Goal: Task Accomplishment & Management: Manage account settings

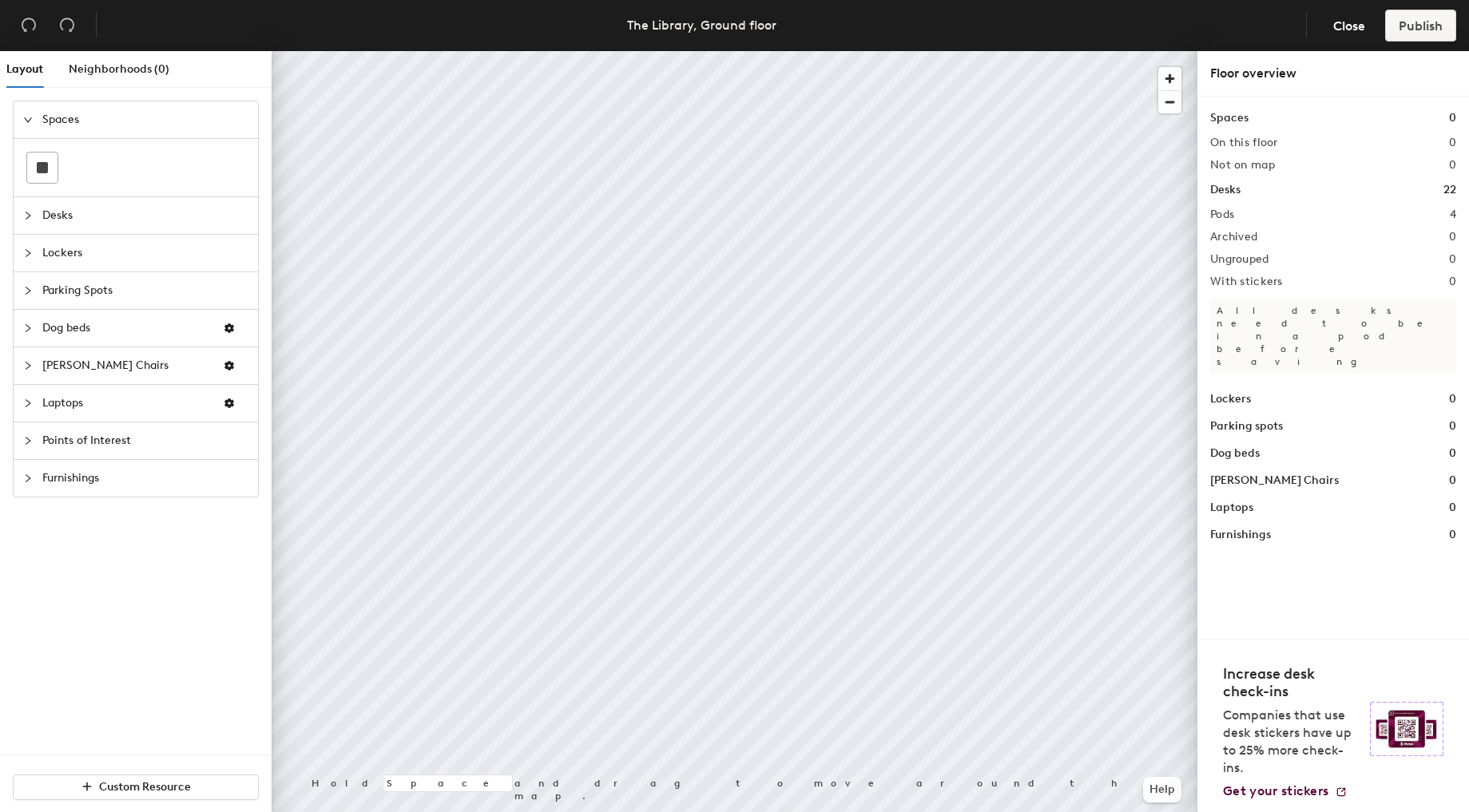
click at [99, 291] on span "Parking Spots" at bounding box center [145, 291] width 206 height 37
click at [184, 274] on icon at bounding box center [183, 281] width 16 height 19
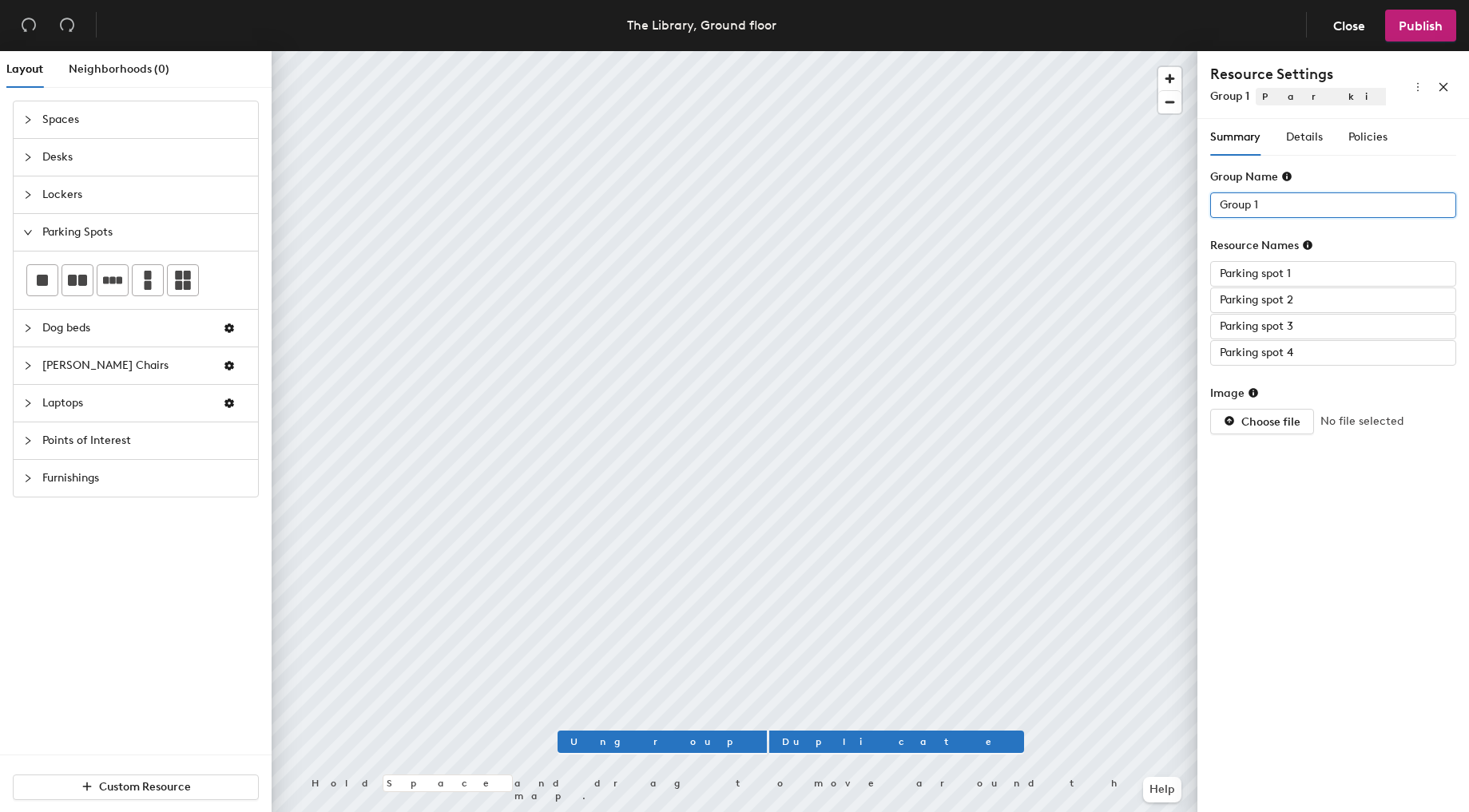
drag, startPoint x: 1284, startPoint y: 201, endPoint x: 1202, endPoint y: 201, distance: 82.0
click at [1202, 201] on div "Summary Details Policies Group Name Group 1 Resource Names Parking spot 1 Parki…" at bounding box center [1333, 468] width 272 height 699
paste input "[GEOGRAPHIC_DATA]"
type input "[GEOGRAPHIC_DATA]"
click at [1308, 135] on span "Details" at bounding box center [1305, 136] width 37 height 13
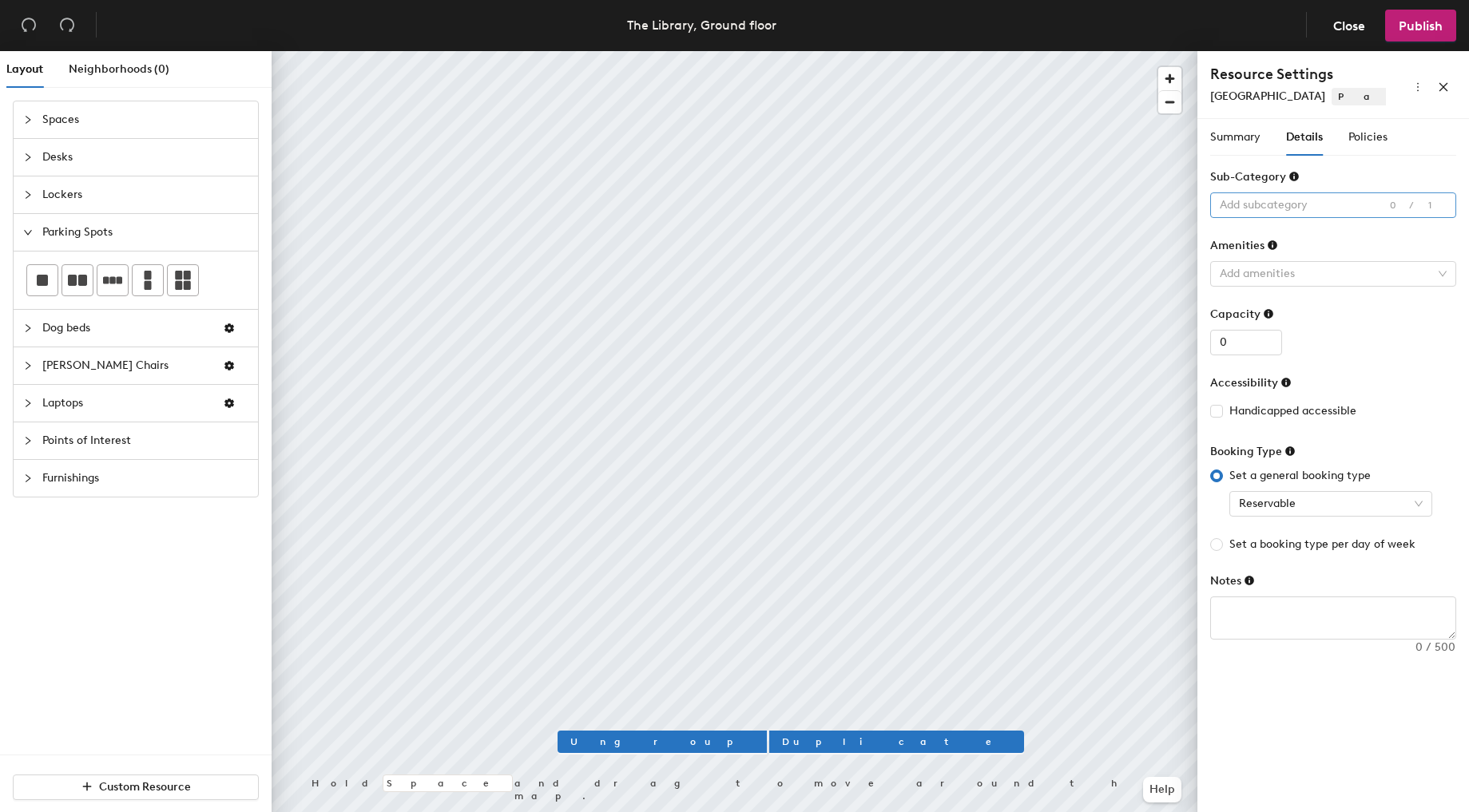
click at [1313, 210] on div at bounding box center [1325, 205] width 223 height 22
click at [1312, 307] on div "Standard" at bounding box center [1333, 299] width 221 height 22
click at [1312, 267] on div at bounding box center [1325, 274] width 223 height 22
click at [1364, 160] on div "Summary Details Policies Group Name West Parking Resource Names Parking spot 1 …" at bounding box center [1333, 389] width 246 height 540
click at [1246, 343] on input "0" at bounding box center [1246, 342] width 72 height 26
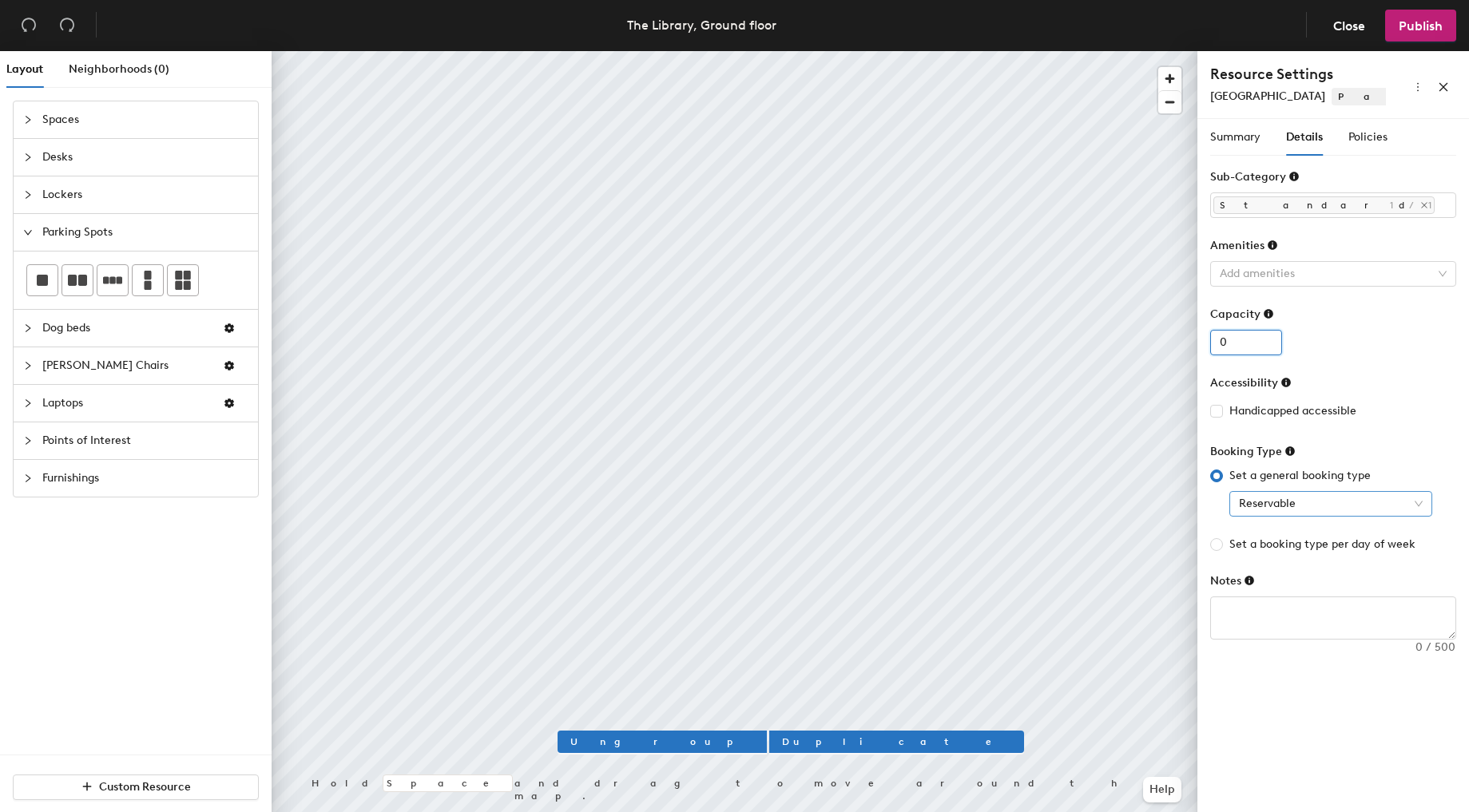
click at [1315, 509] on span "Reservable" at bounding box center [1331, 503] width 184 height 24
click at [1372, 142] on span "Policies" at bounding box center [1368, 136] width 39 height 13
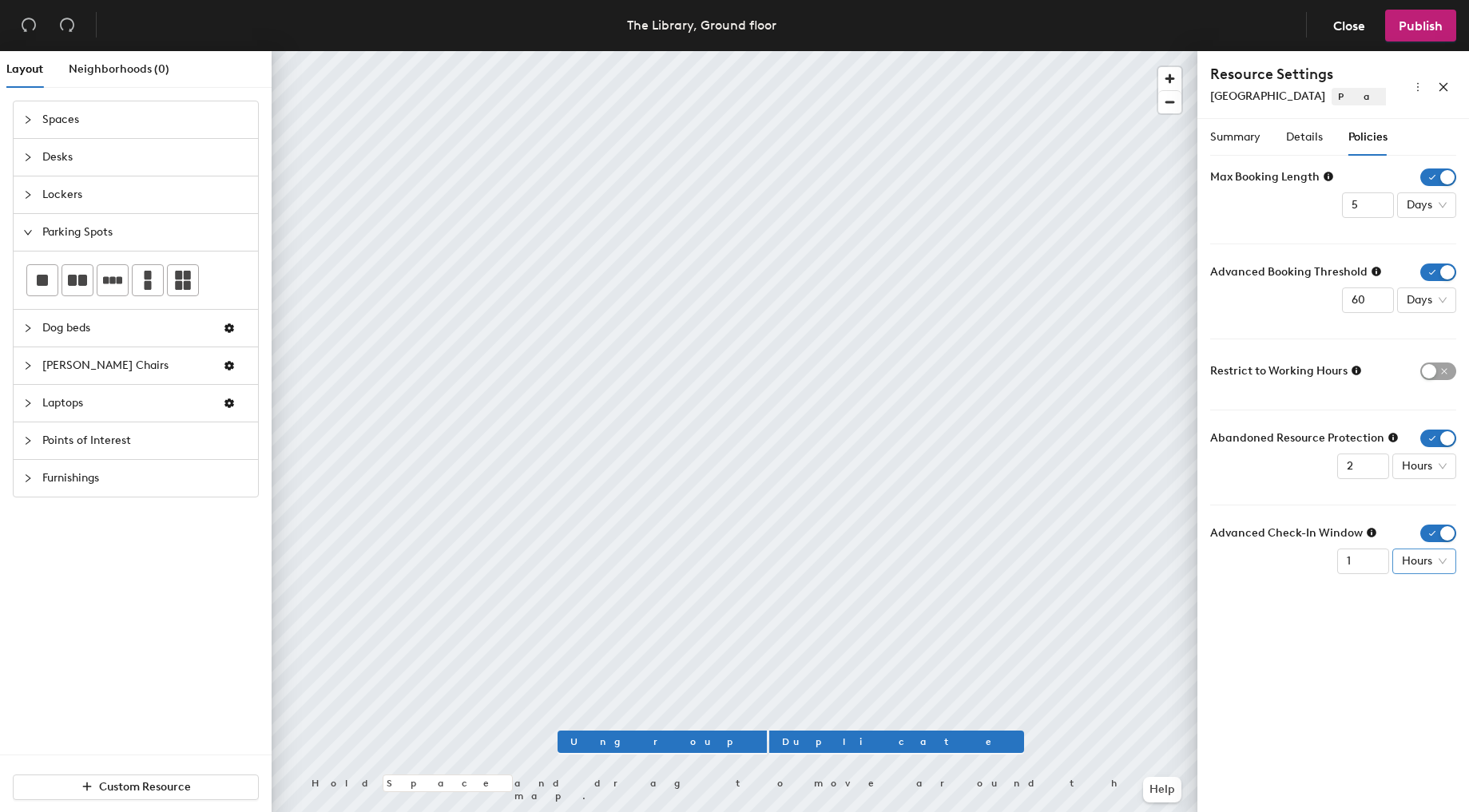
click at [1420, 567] on span "Hours" at bounding box center [1424, 561] width 45 height 24
click at [1422, 591] on div "Minutes" at bounding box center [1426, 593] width 41 height 18
click at [1367, 562] on input "0" at bounding box center [1352, 561] width 52 height 26
click at [1346, 558] on input "0" at bounding box center [1352, 561] width 52 height 26
type input "30"
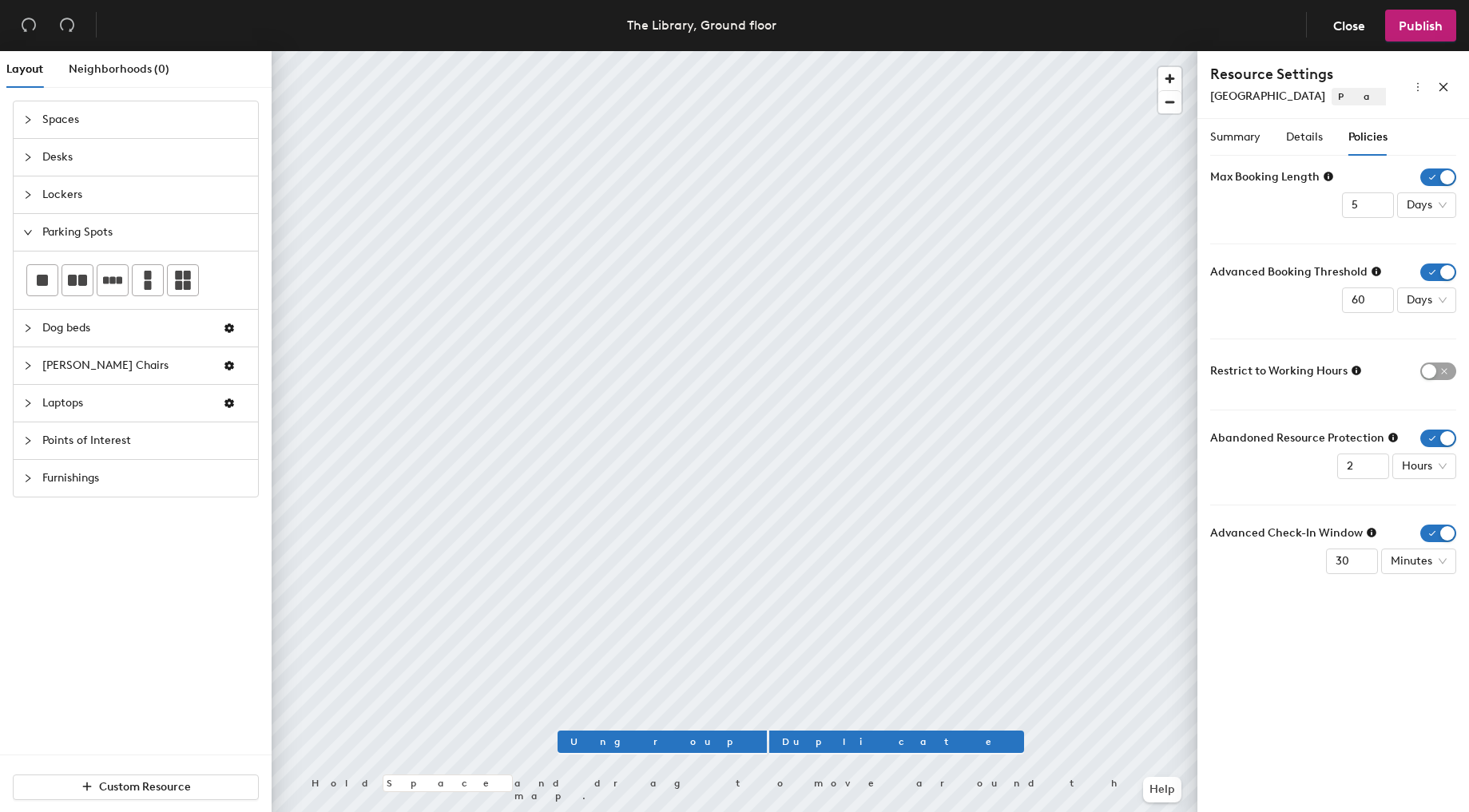
click at [1347, 627] on div "Summary Details Policies Group Name West Parking Resource Names Parking spot 1 …" at bounding box center [1333, 468] width 272 height 699
click at [1248, 138] on span "Summary" at bounding box center [1235, 136] width 50 height 13
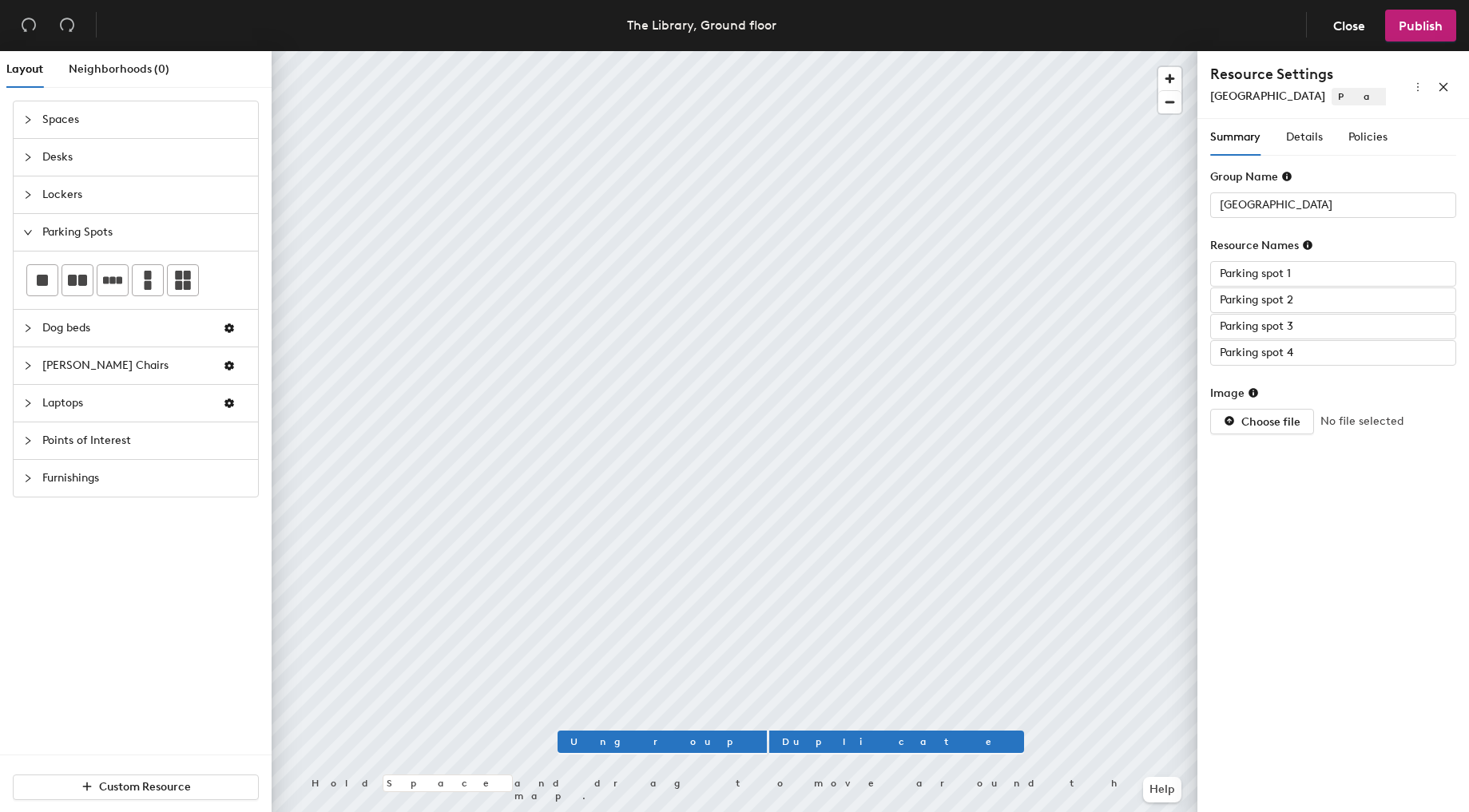
click at [1255, 392] on icon at bounding box center [1253, 392] width 10 height 10
click at [73, 201] on span "Lockers" at bounding box center [145, 195] width 206 height 37
click at [173, 240] on icon at bounding box center [183, 243] width 19 height 19
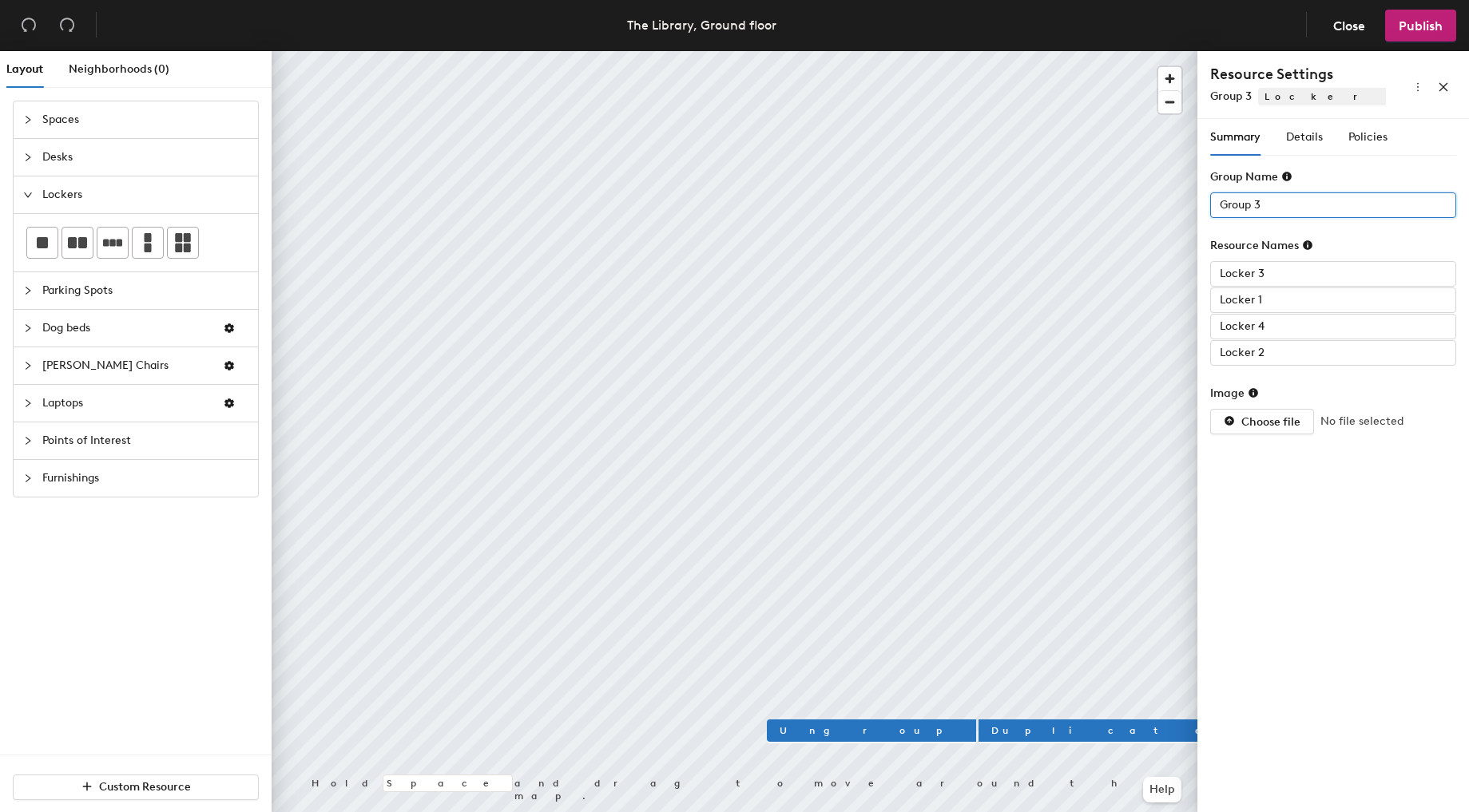
click at [1183, 203] on div "Layout Neighborhoods (0) Spaces Desks Lockers Parking Spots Dog beds [PERSON_NA…" at bounding box center [734, 435] width 1469 height 767
paste input "Fitness Lockers"
type input "Fitness Lockers"
click at [1305, 133] on span "Details" at bounding box center [1305, 136] width 37 height 13
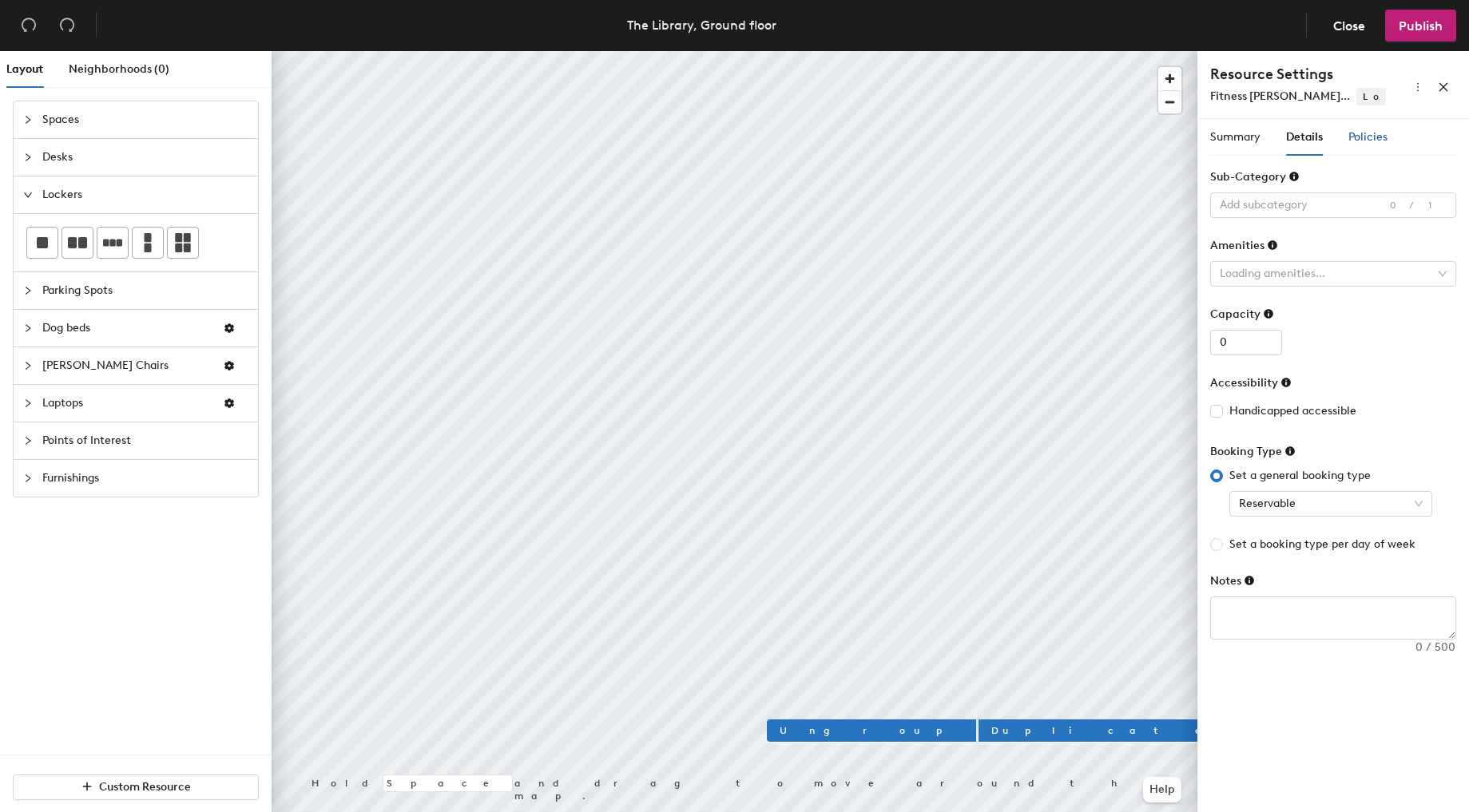
click at [1350, 133] on span "Policies" at bounding box center [1368, 136] width 39 height 13
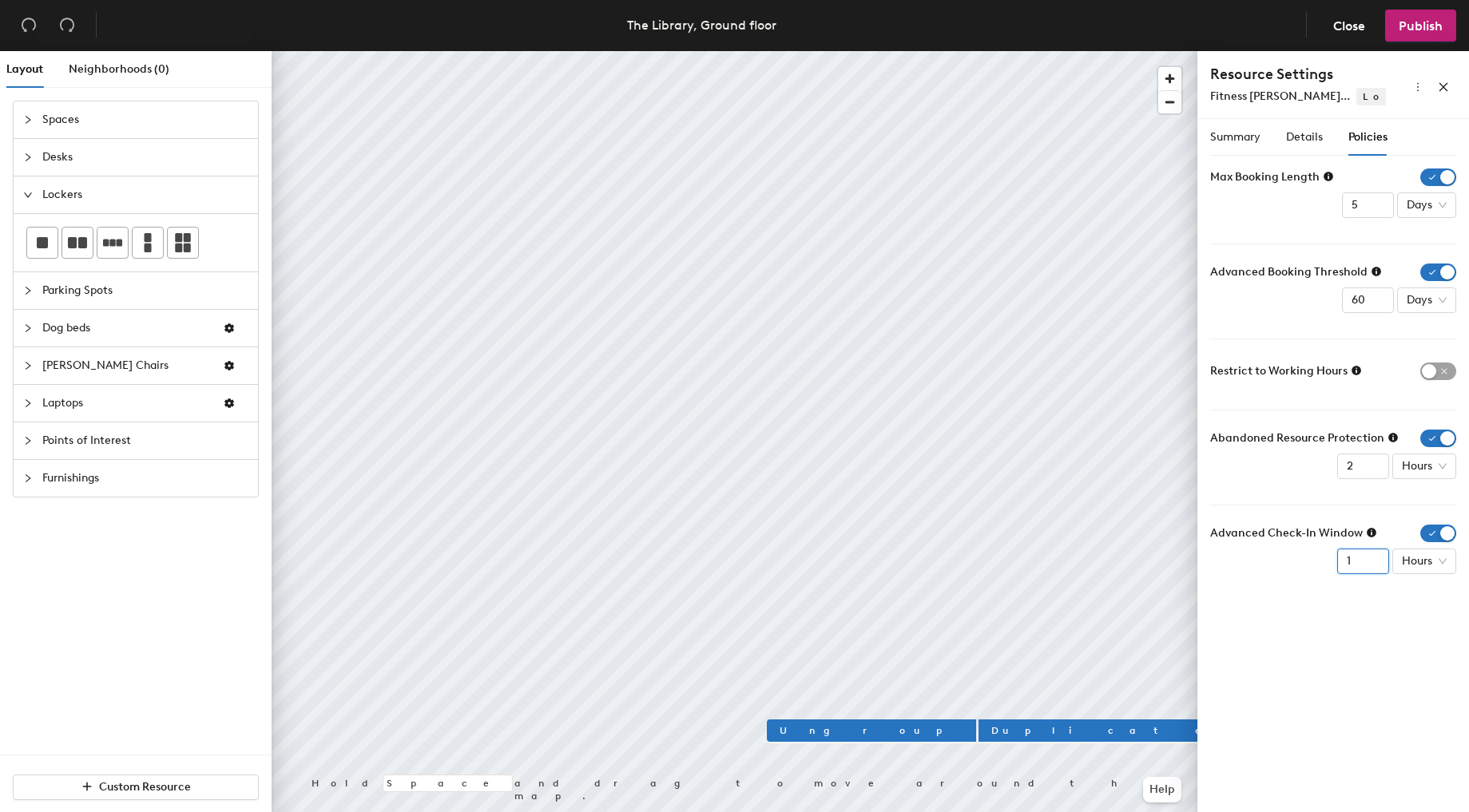
click at [1352, 567] on input "1" at bounding box center [1363, 561] width 52 height 26
click at [1423, 550] on span "Hours" at bounding box center [1424, 561] width 45 height 24
click at [1421, 593] on div "Minutes" at bounding box center [1426, 593] width 41 height 18
click at [1345, 614] on div "Summary Details Policies Group Name Fitness Lockers Resource Names Locker 3 Loc…" at bounding box center [1333, 468] width 272 height 699
click at [1350, 564] on input "10" at bounding box center [1352, 561] width 52 height 26
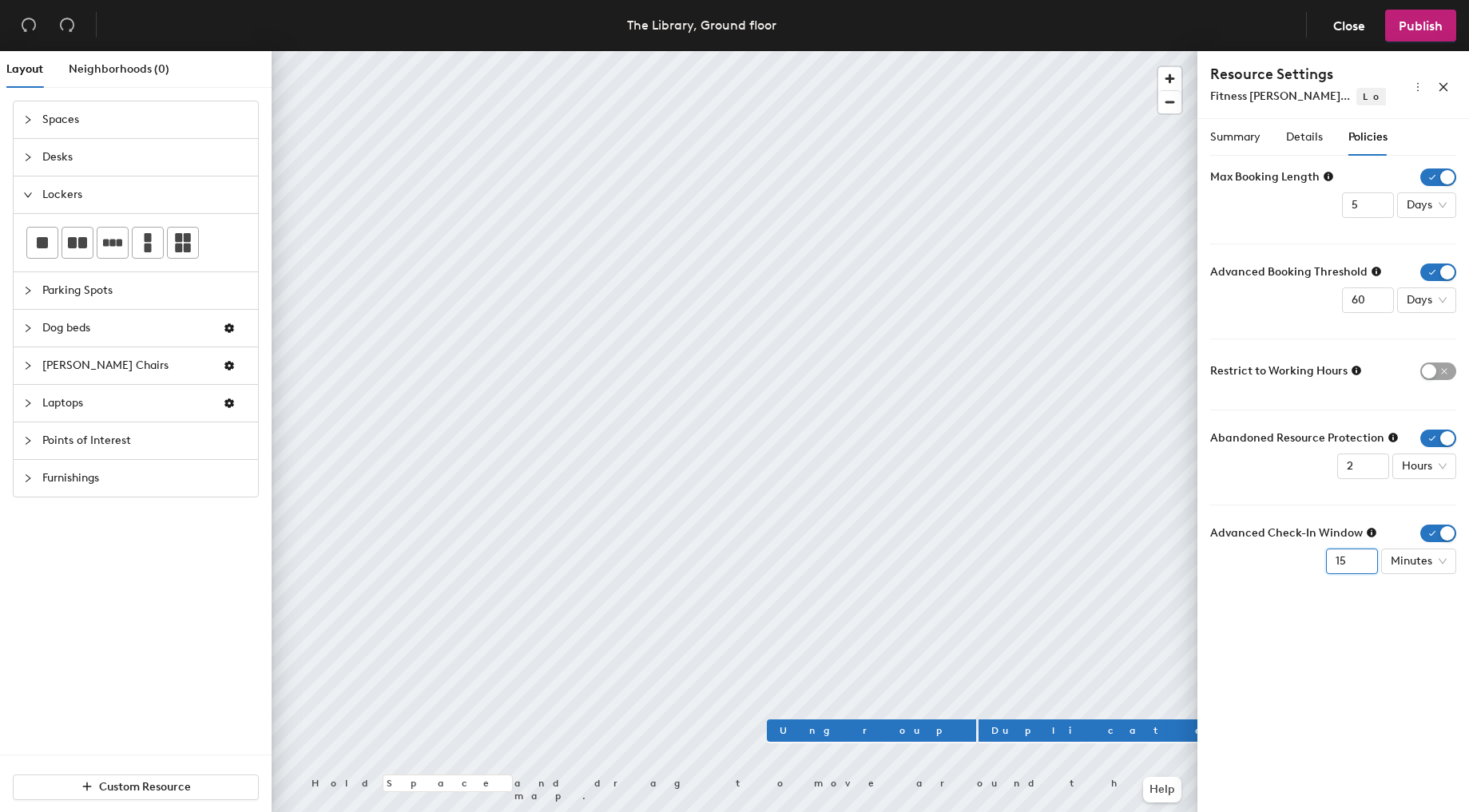
type input "15"
click at [1355, 627] on div "Summary Details Policies Group Name Fitness Lockers Resource Names Locker 3 Loc…" at bounding box center [1333, 468] width 272 height 699
click at [1109, 51] on div at bounding box center [735, 51] width 926 height 0
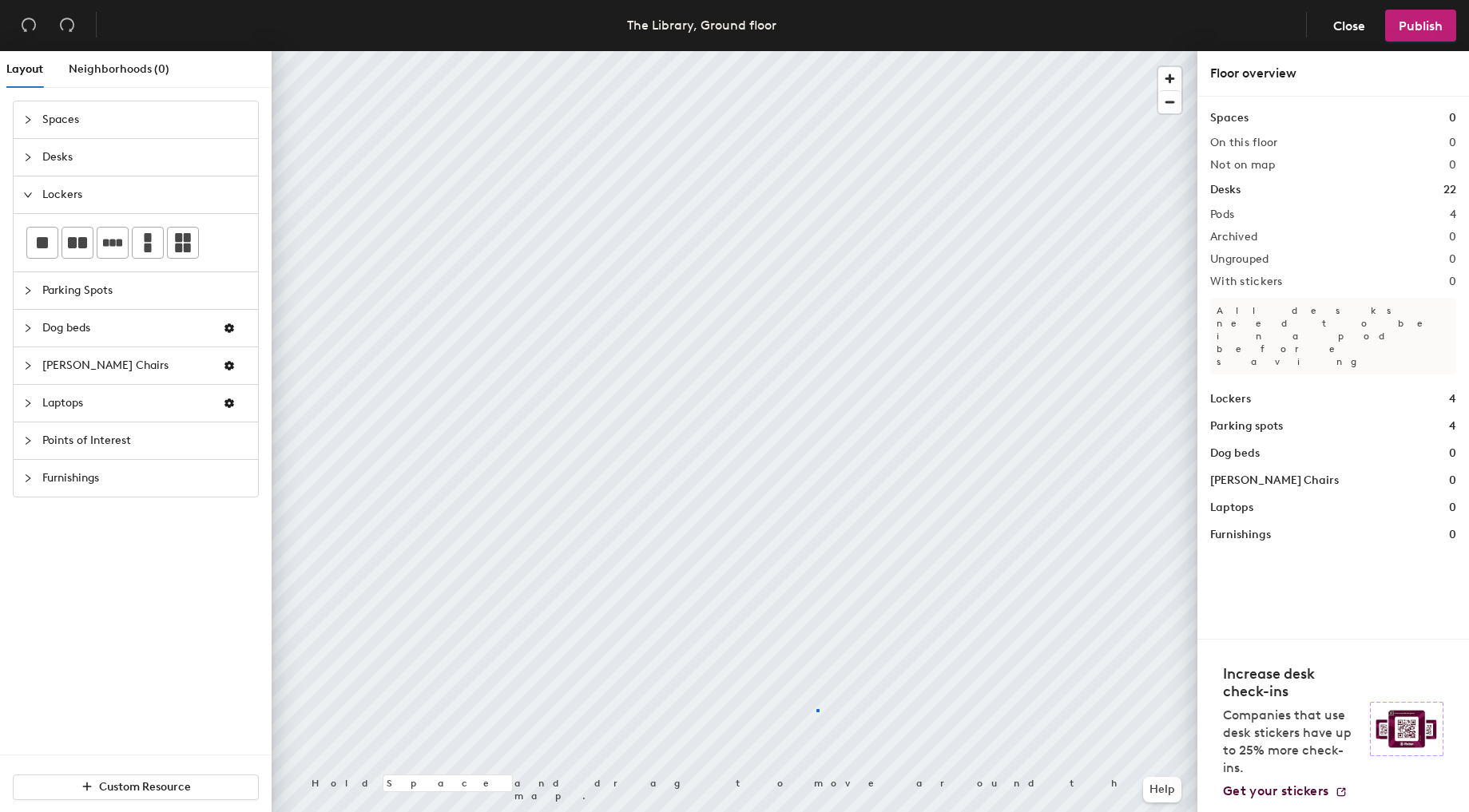
click at [817, 51] on div at bounding box center [735, 51] width 926 height 0
click at [836, 51] on div at bounding box center [735, 51] width 926 height 0
click at [860, 51] on div at bounding box center [735, 51] width 926 height 0
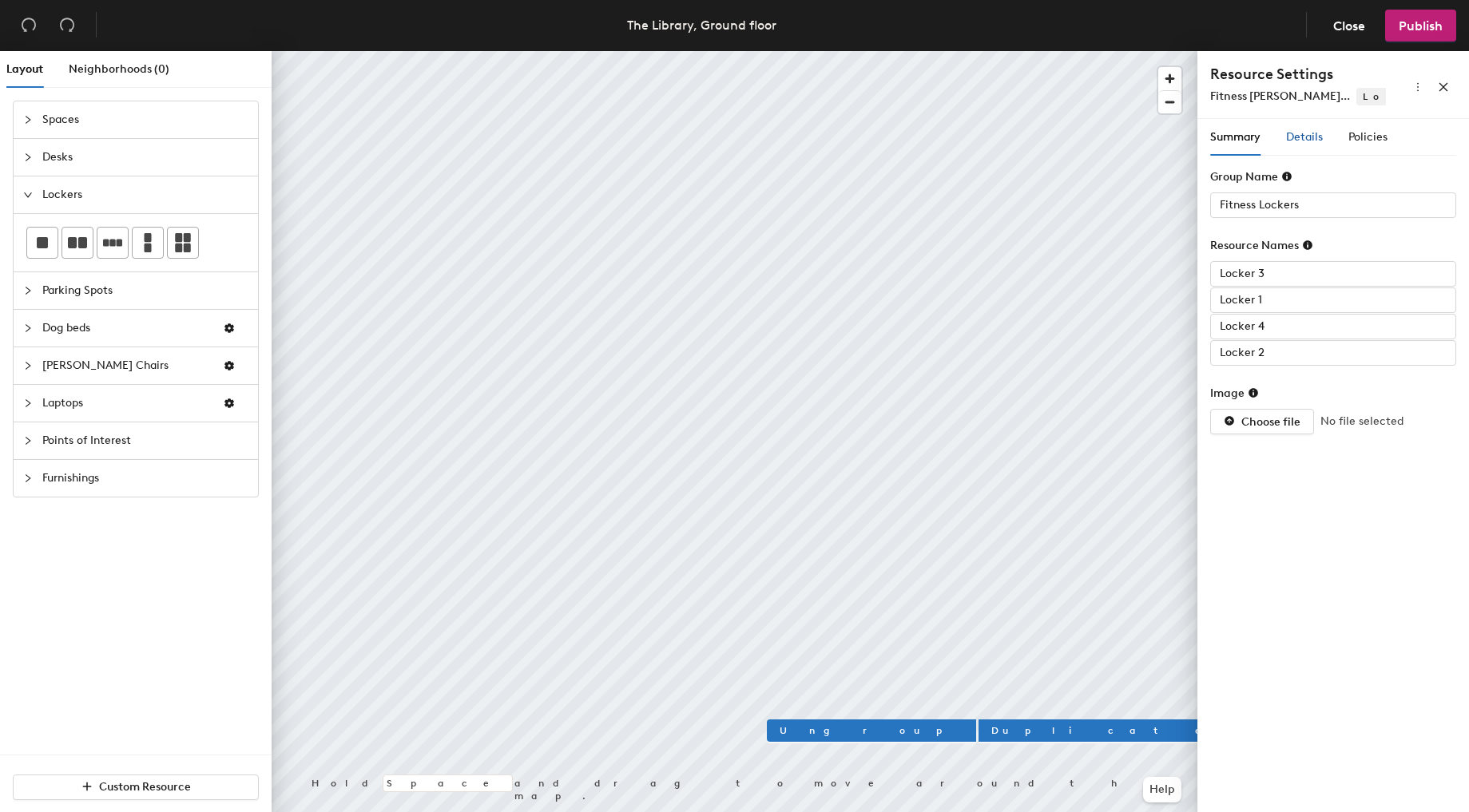
click at [1321, 141] on span "Details" at bounding box center [1305, 136] width 37 height 13
